Goal: Find specific page/section

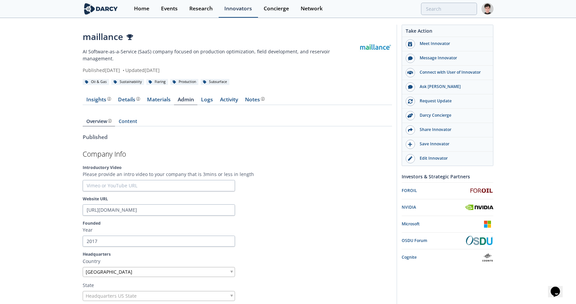
click at [236, 9] on div "Innovators" at bounding box center [238, 8] width 28 height 5
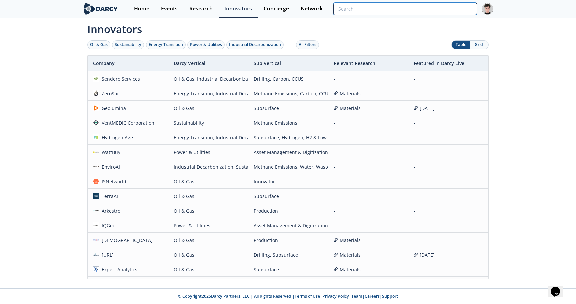
click at [450, 9] on input "search" at bounding box center [405, 9] width 144 height 12
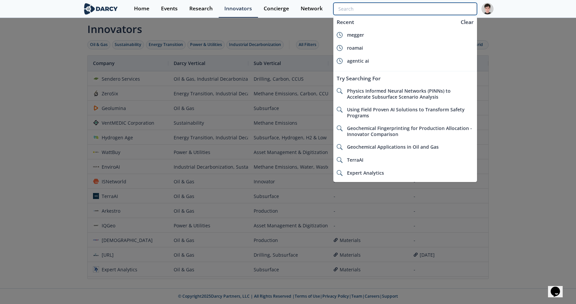
paste input "Enerview"
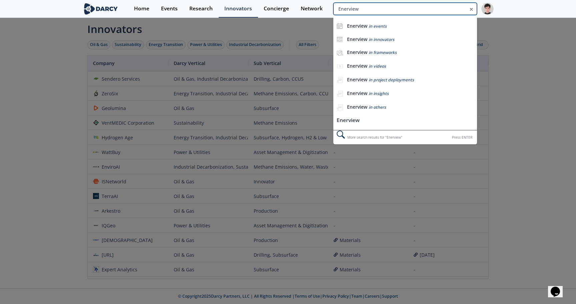
type input "Enerview"
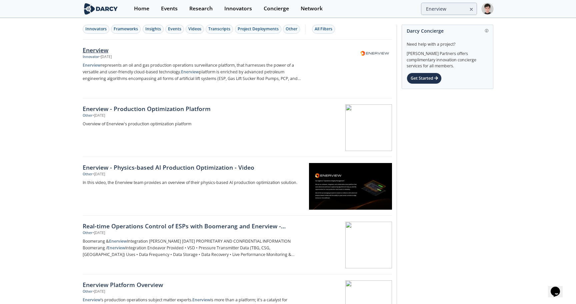
click at [102, 48] on div "Enerview" at bounding box center [193, 50] width 221 height 9
